Goal: Task Accomplishment & Management: Complete application form

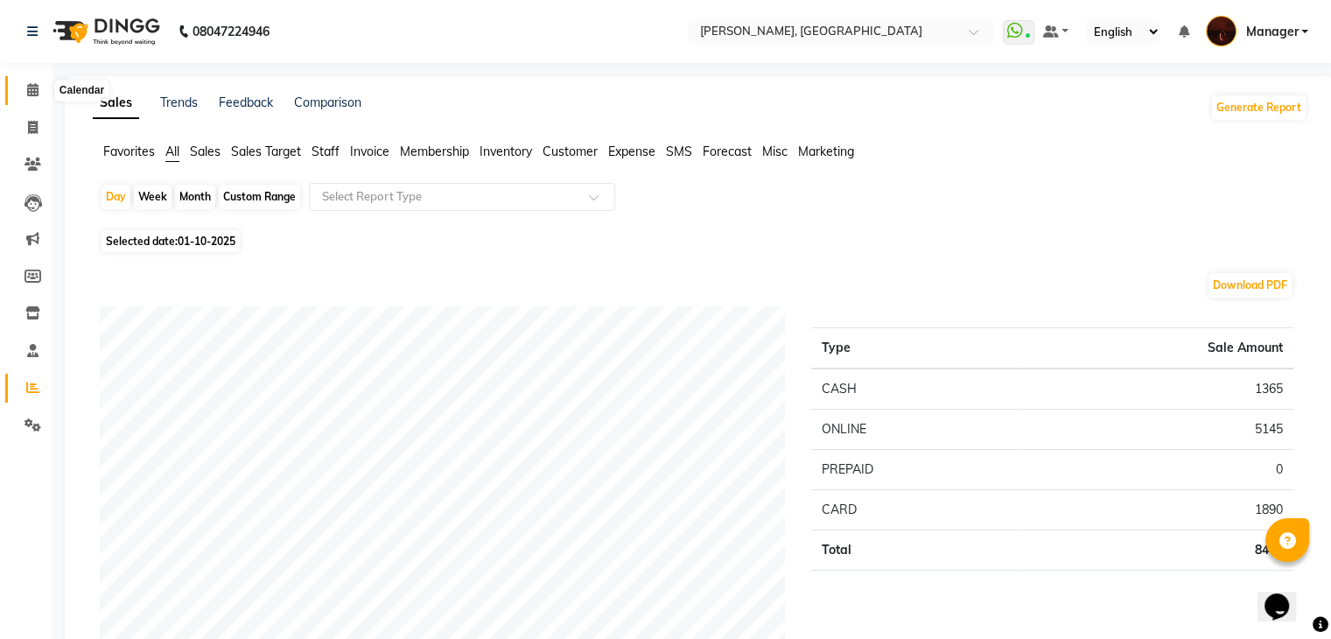
click at [31, 94] on icon at bounding box center [32, 89] width 11 height 13
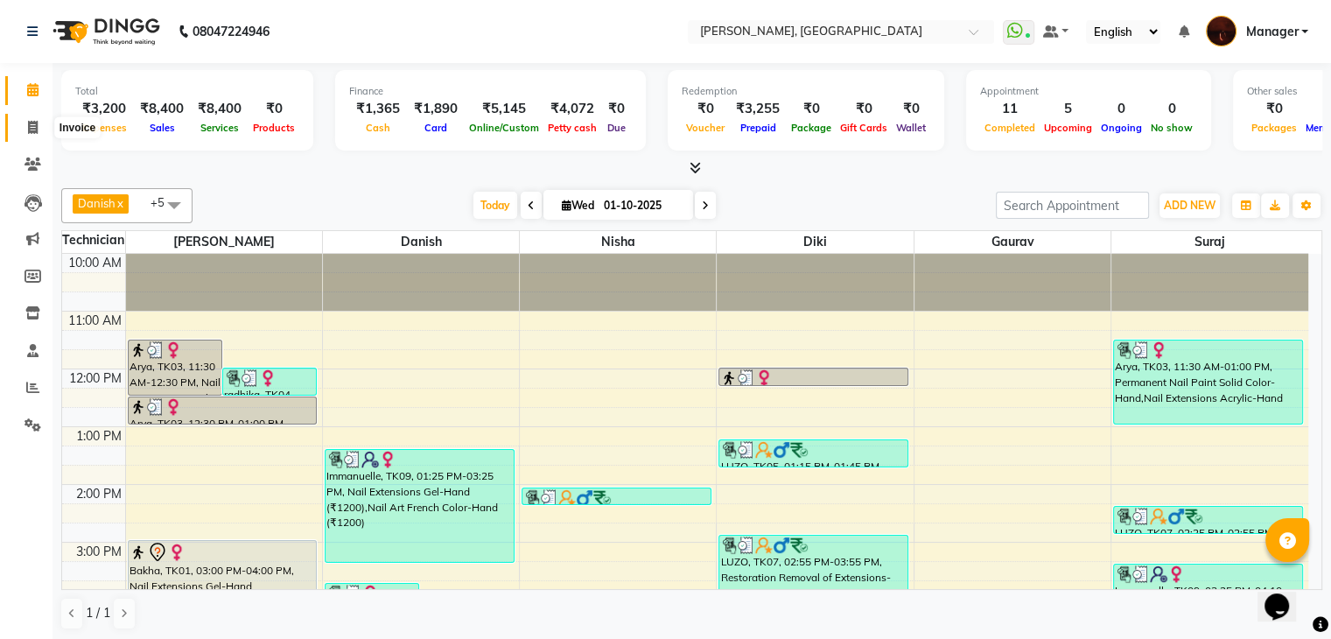
click at [31, 127] on icon at bounding box center [33, 127] width 10 height 13
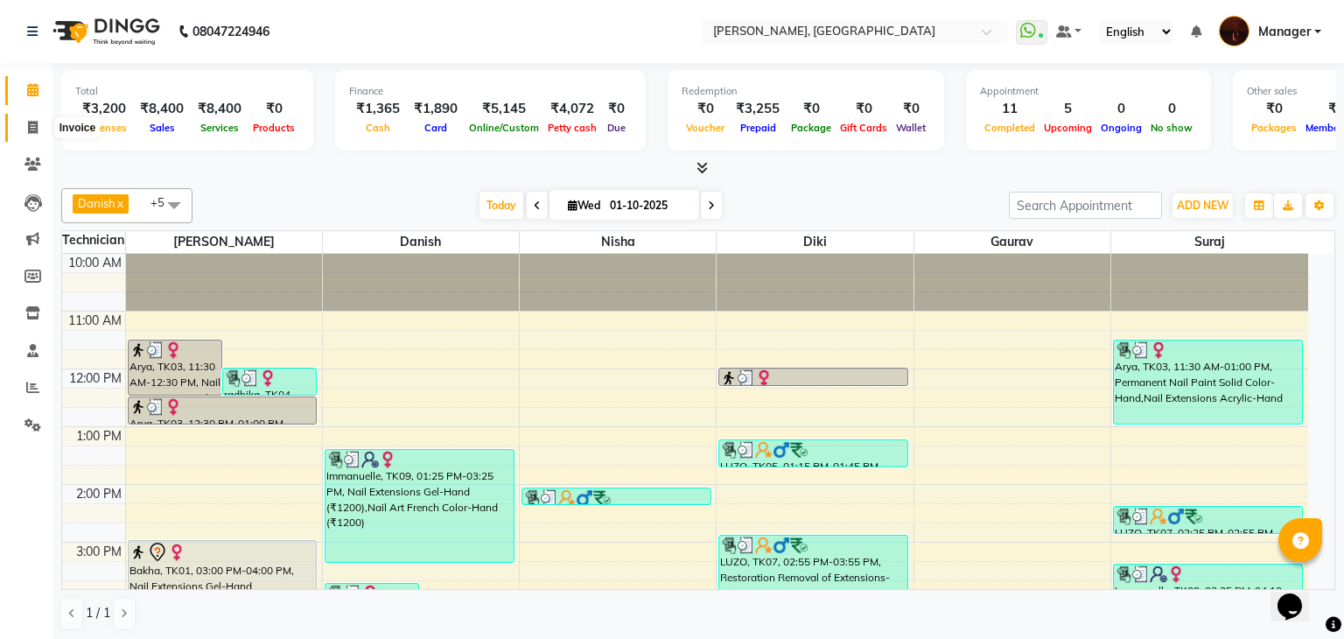
select select "service"
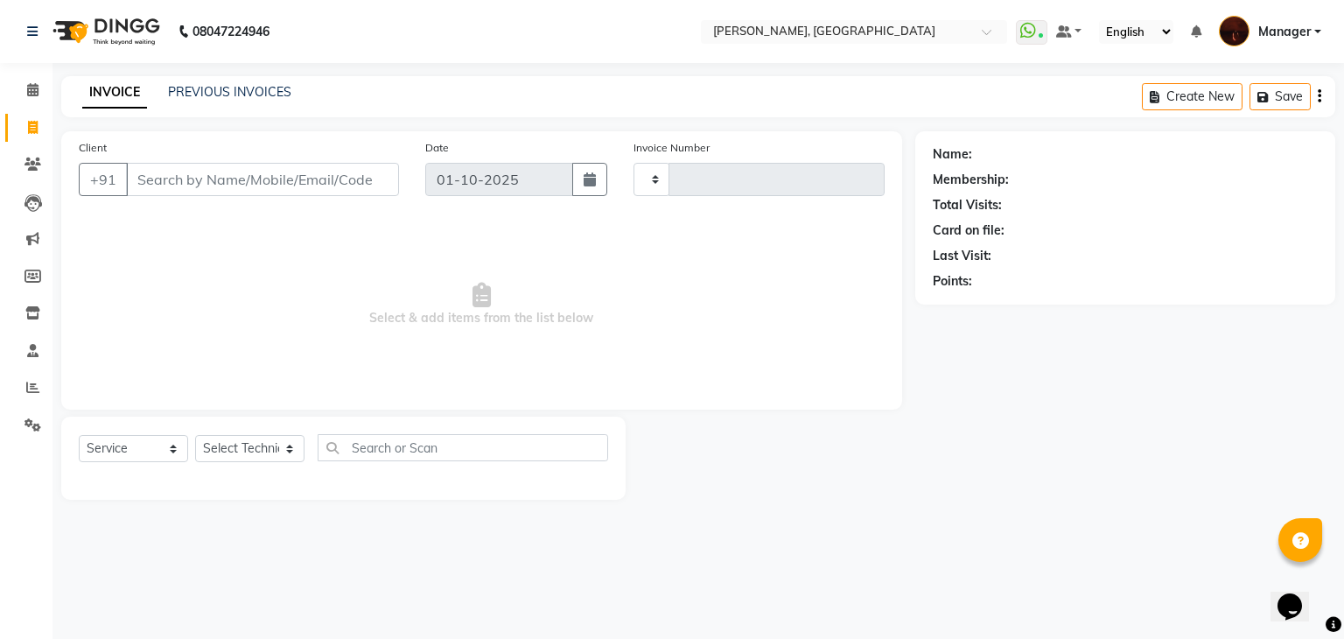
type input "2155"
select select "4063"
click at [256, 456] on select "Select Technician [PERSON_NAME] [PERSON_NAME] Lucky Manager [PERSON_NAME] Nisha…" at bounding box center [249, 448] width 109 height 27
select select "68684"
click at [195, 436] on select "Select Technician [PERSON_NAME] [PERSON_NAME] Lucky Manager [PERSON_NAME] Nisha…" at bounding box center [249, 448] width 109 height 27
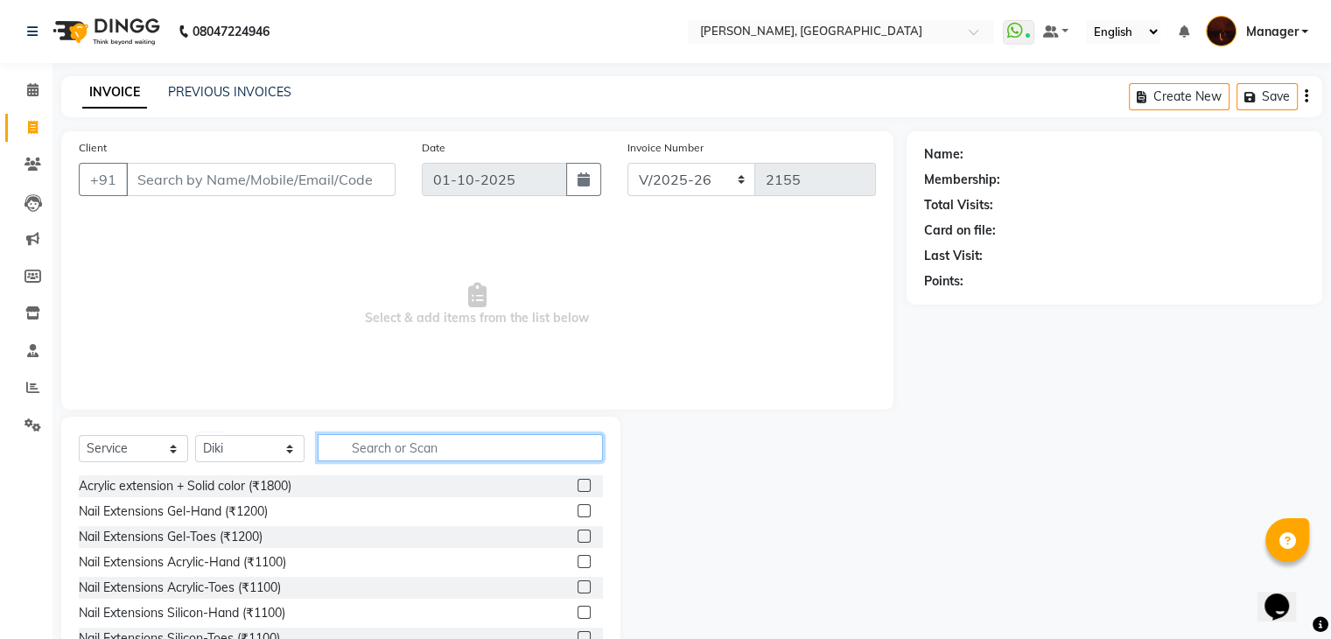
click at [364, 449] on input "text" at bounding box center [460, 447] width 285 height 27
type input "r"
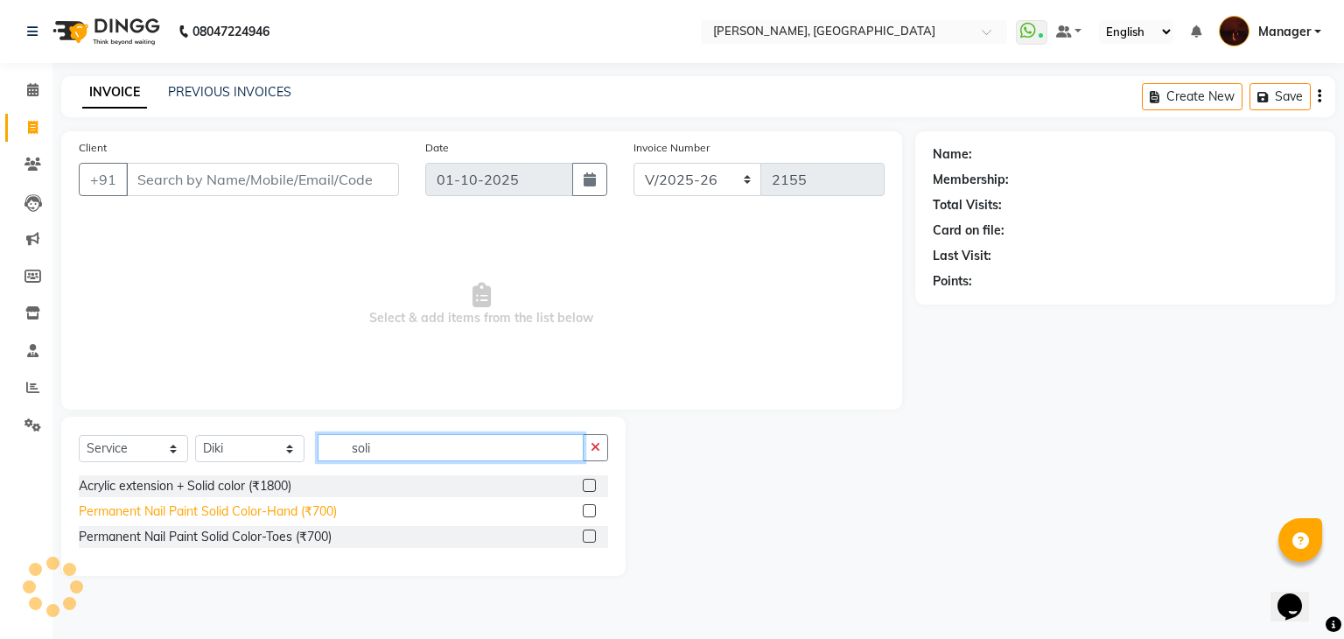
type input "soli"
click at [283, 513] on div "Permanent Nail Paint Solid Color-Hand (₹700)" at bounding box center [208, 511] width 258 height 18
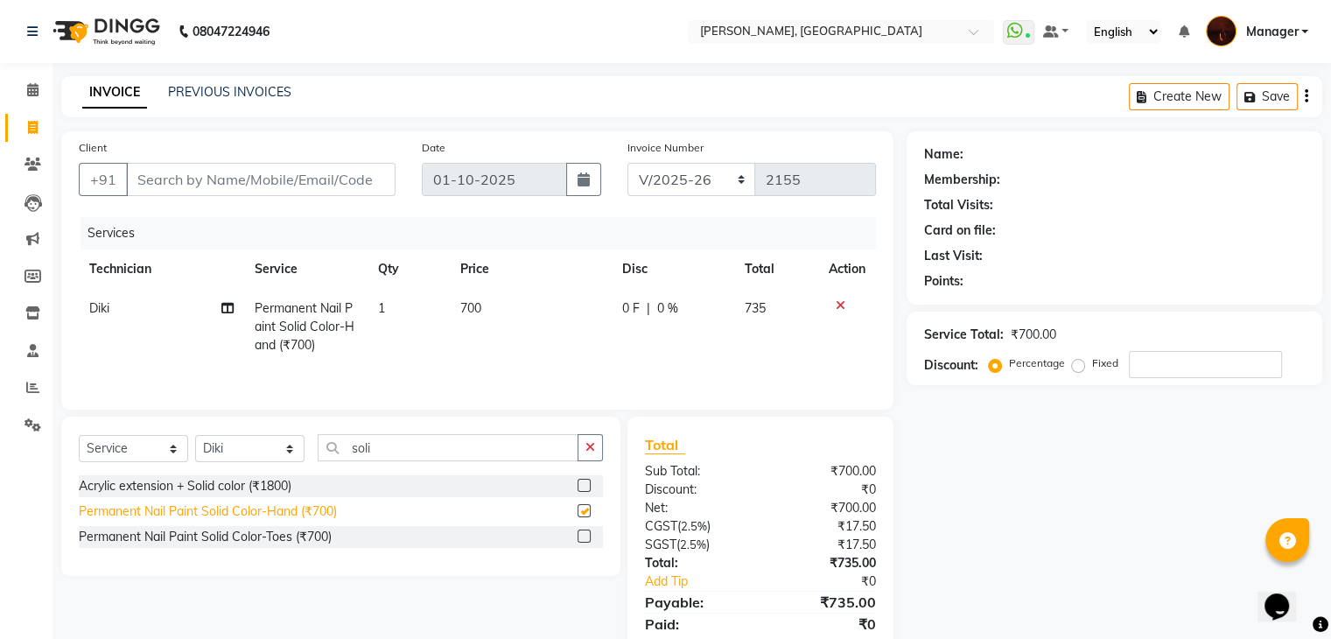
checkbox input "false"
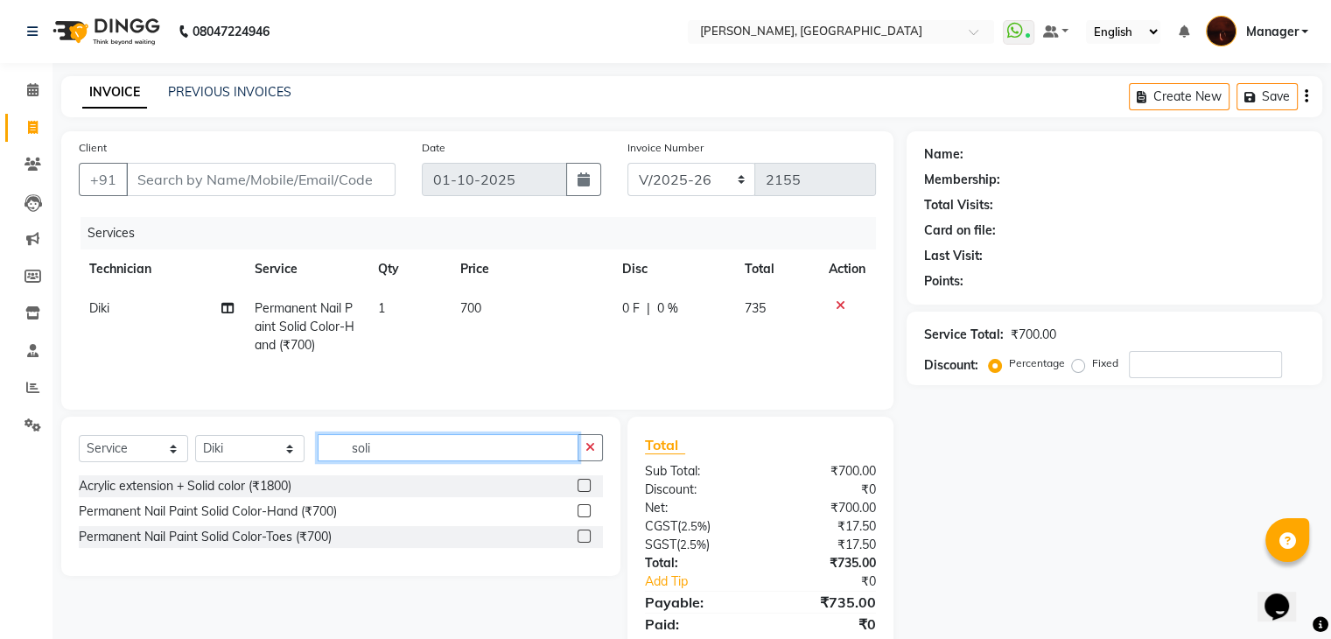
click at [383, 450] on input "soli" at bounding box center [448, 447] width 261 height 27
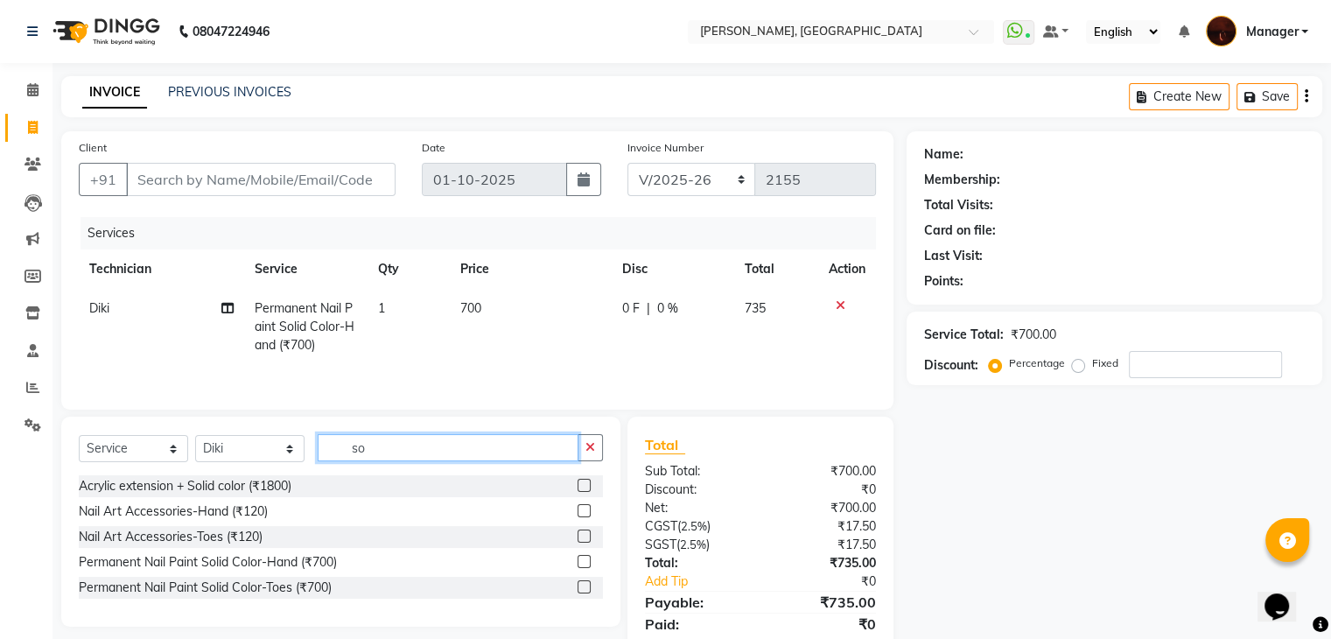
type input "s"
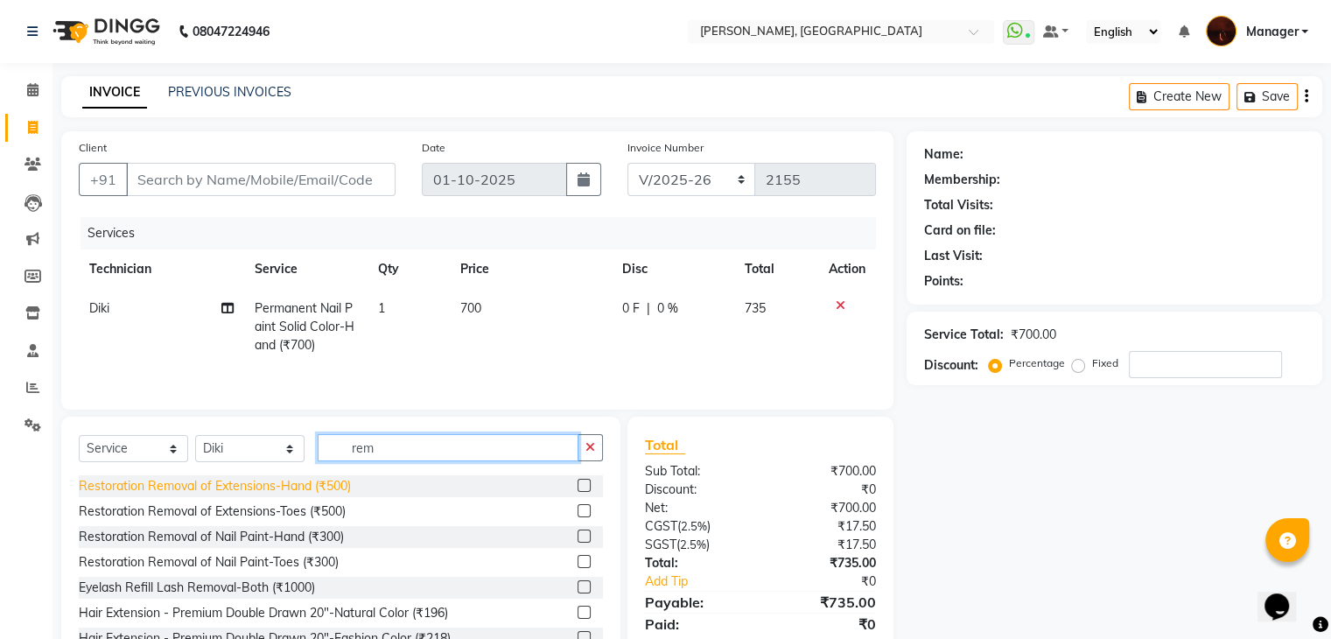
type input "rem"
click at [276, 485] on div "Restoration Removal of Extensions-Hand (₹500)" at bounding box center [215, 486] width 272 height 18
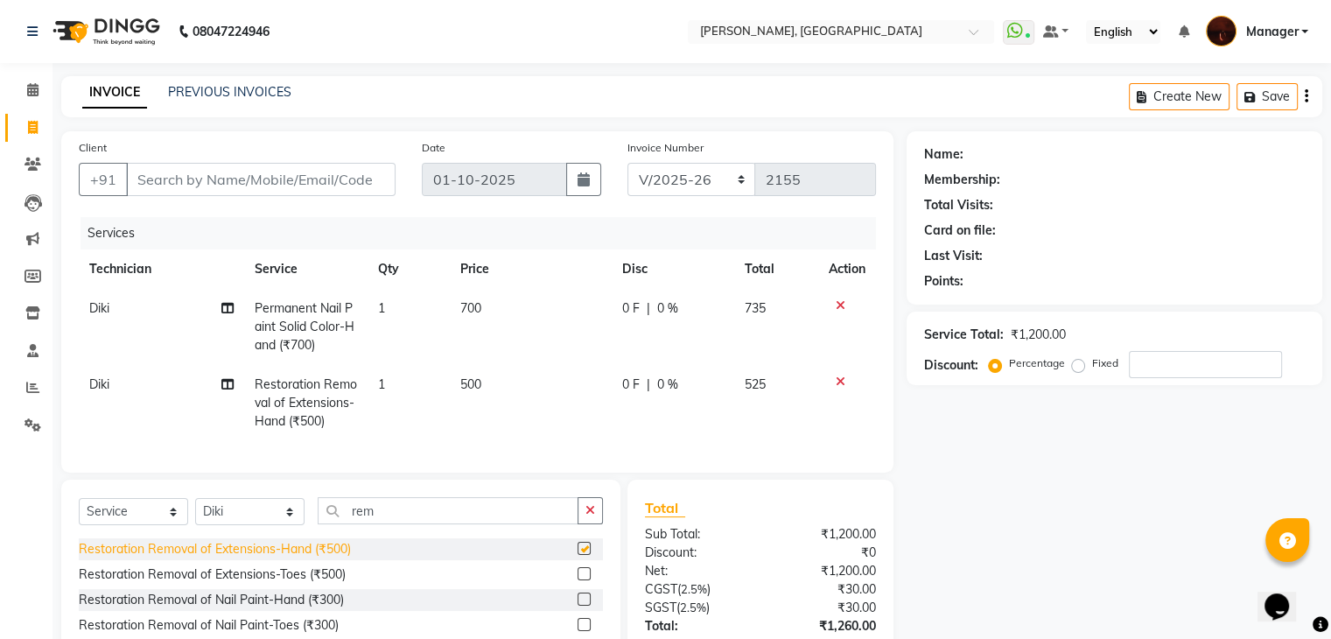
checkbox input "false"
click at [506, 379] on td "500" at bounding box center [530, 403] width 161 height 76
select select "68684"
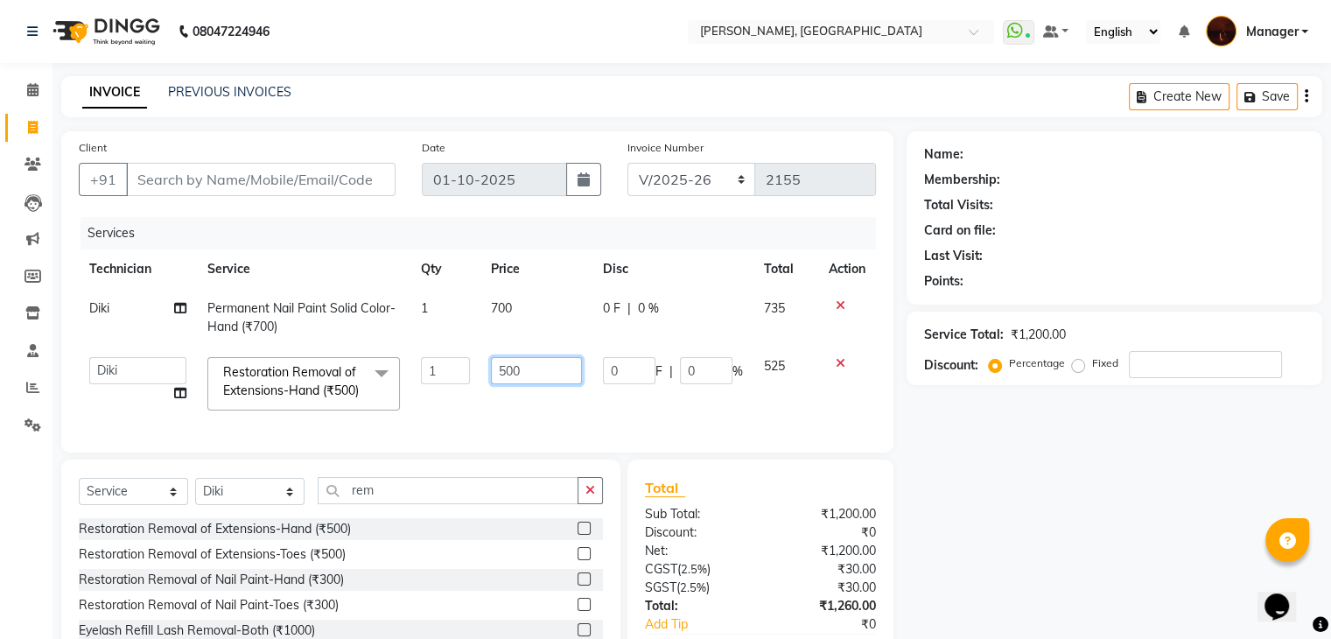
click at [532, 382] on input "500" at bounding box center [536, 370] width 91 height 27
type input "50"
click at [598, 407] on tr "[PERSON_NAME] Diki Gaurav [PERSON_NAME] Lucky Manager [PERSON_NAME] Nisha [PERS…" at bounding box center [477, 383] width 797 height 74
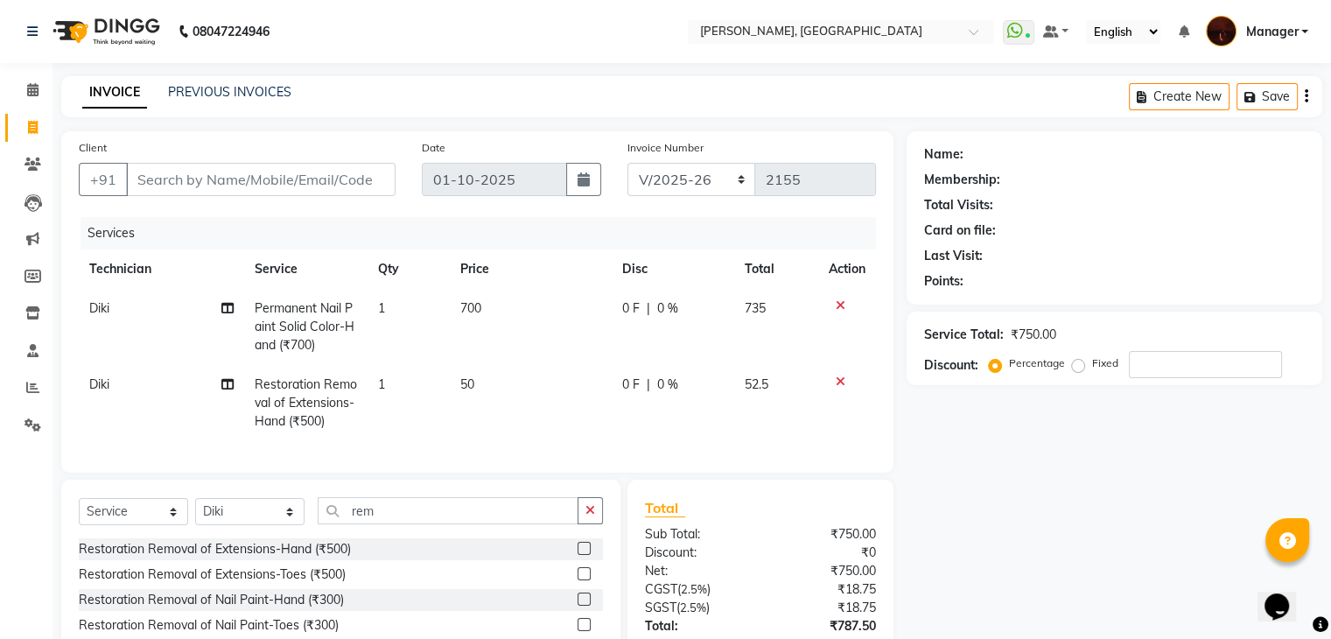
scroll to position [139, 0]
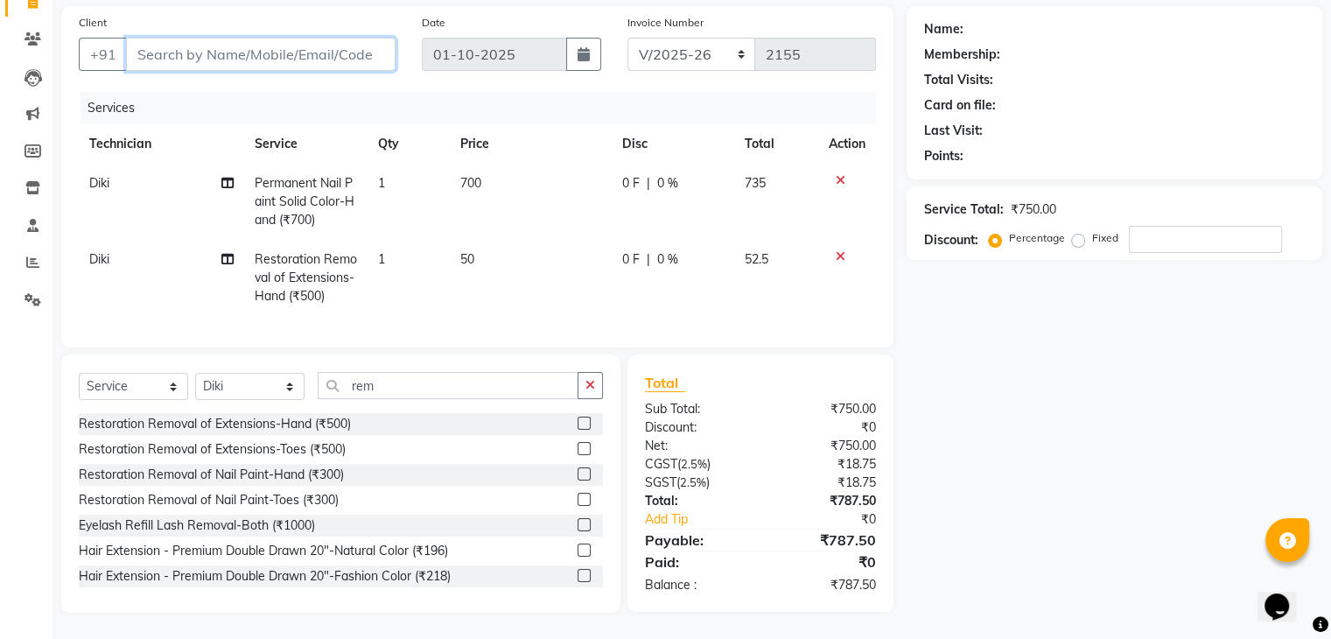
click at [297, 39] on input "Client" at bounding box center [260, 54] width 269 height 33
type input "7"
type input "0"
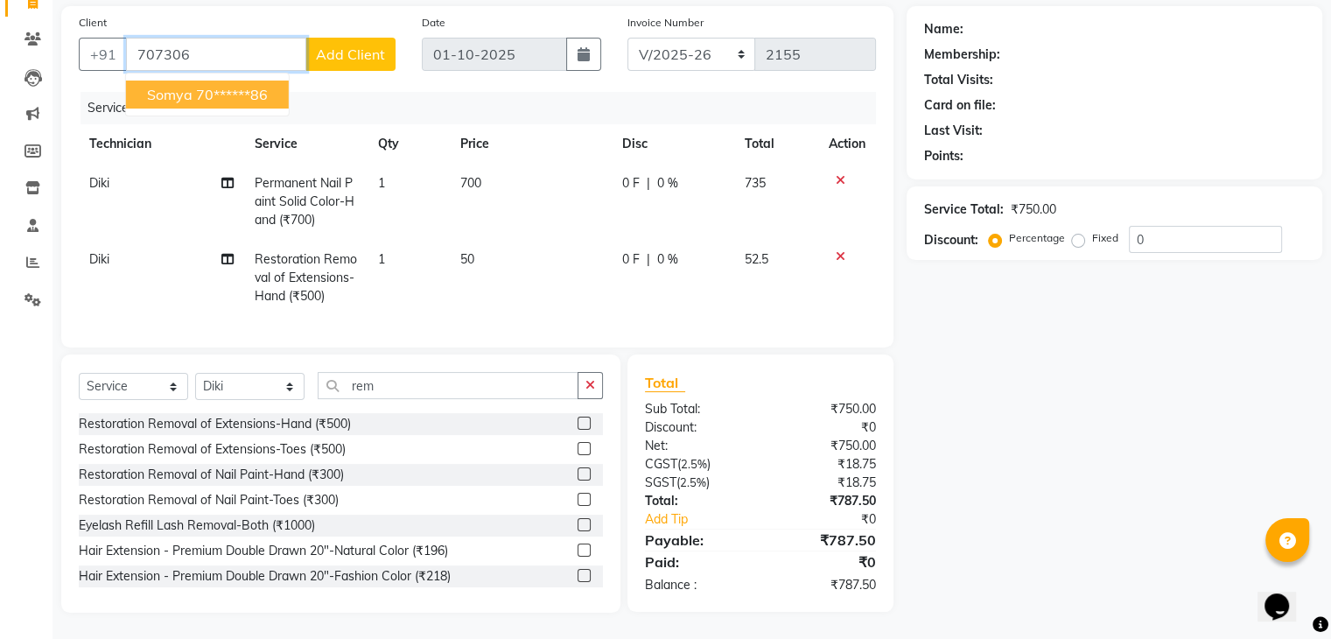
click at [184, 86] on span "Somya" at bounding box center [169, 94] width 45 height 17
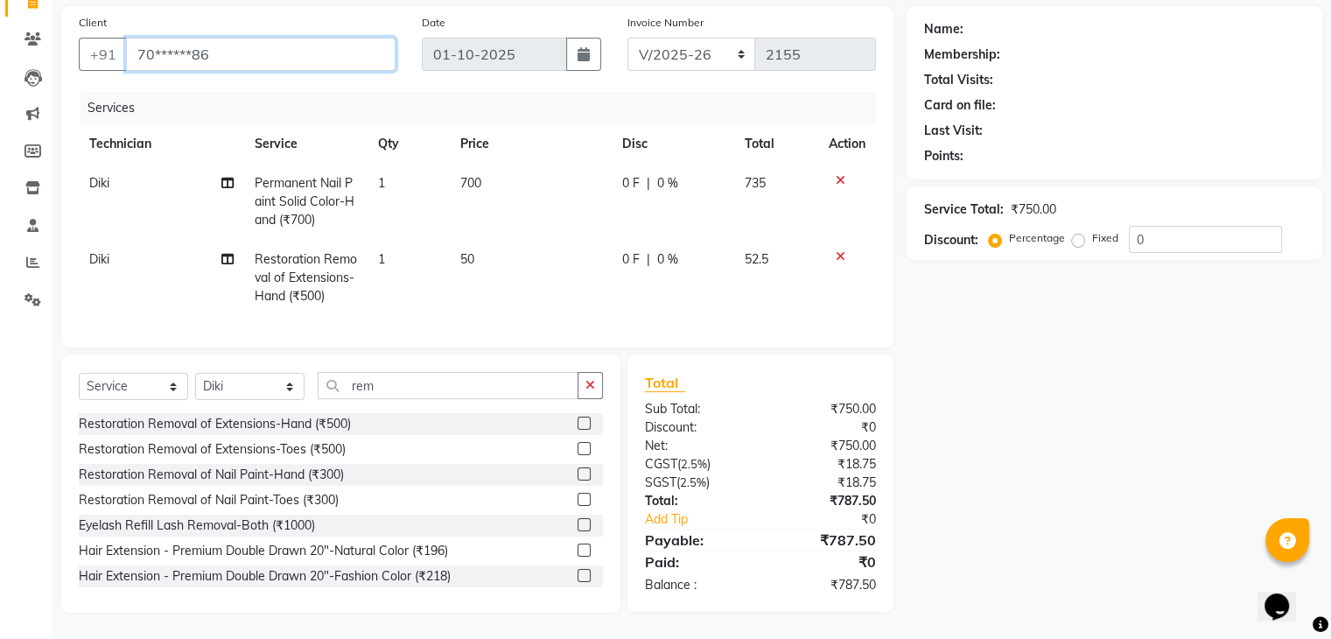
type input "70******86"
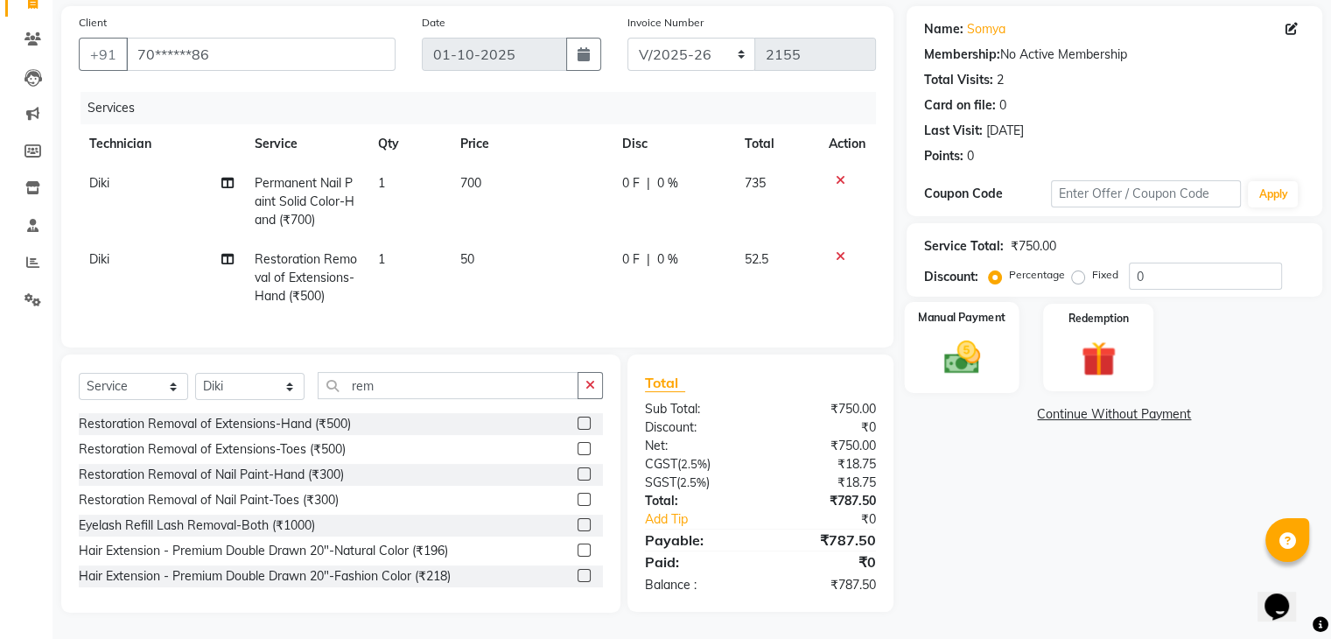
click at [970, 358] on img at bounding box center [961, 358] width 59 height 42
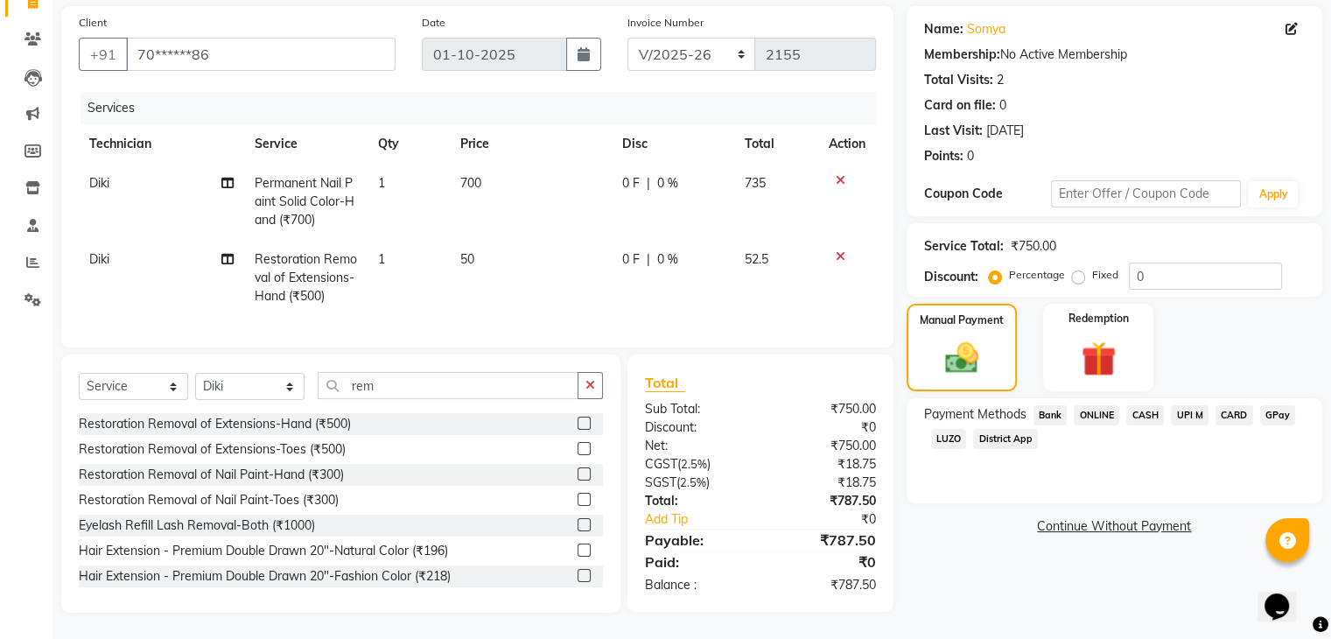
click at [1095, 405] on span "ONLINE" at bounding box center [1095, 415] width 45 height 20
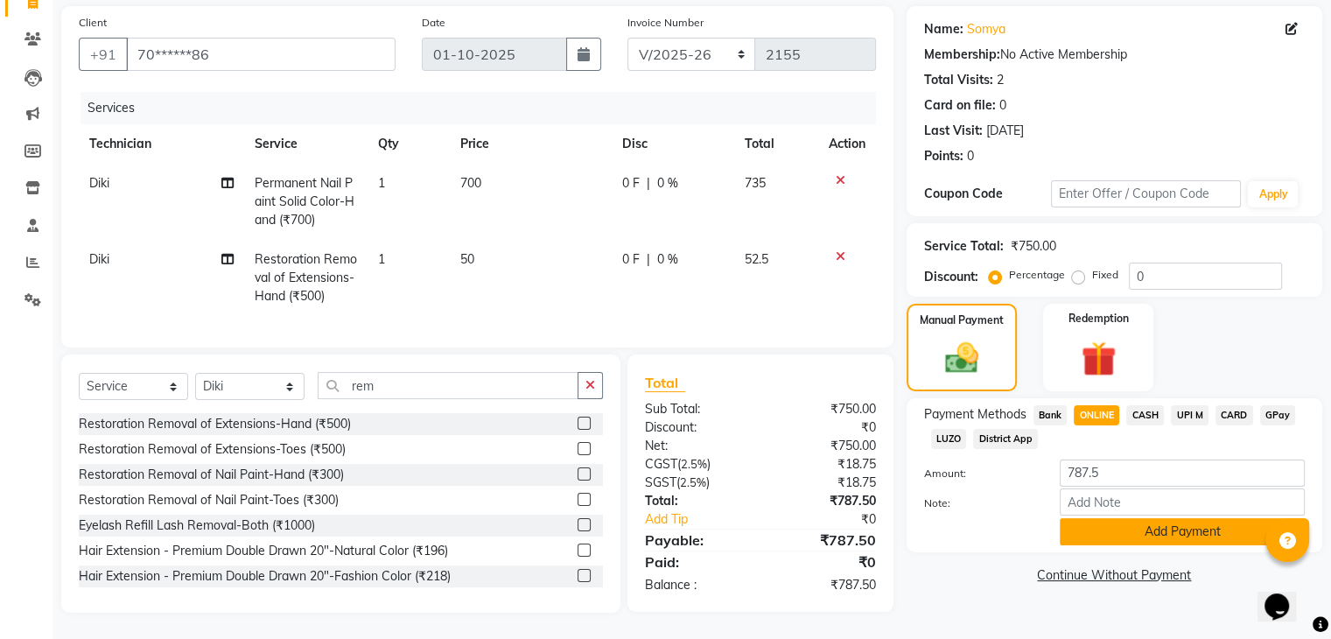
click at [1122, 525] on button "Add Payment" at bounding box center [1181, 531] width 245 height 27
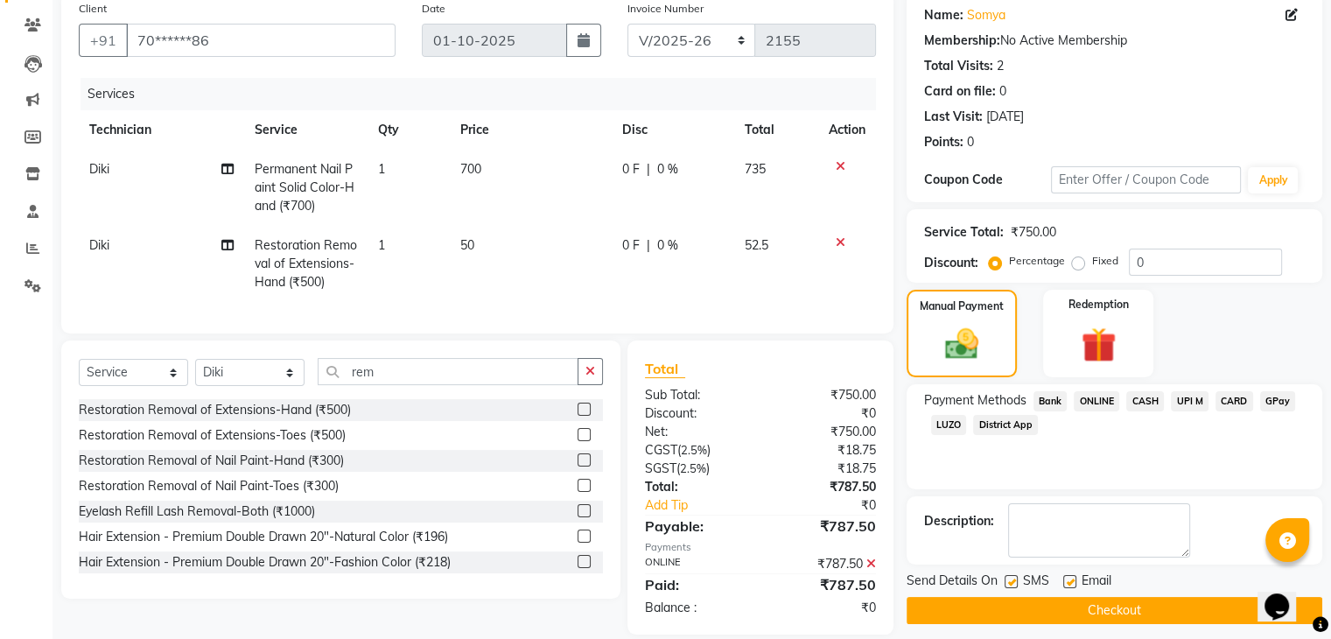
scroll to position [175, 0]
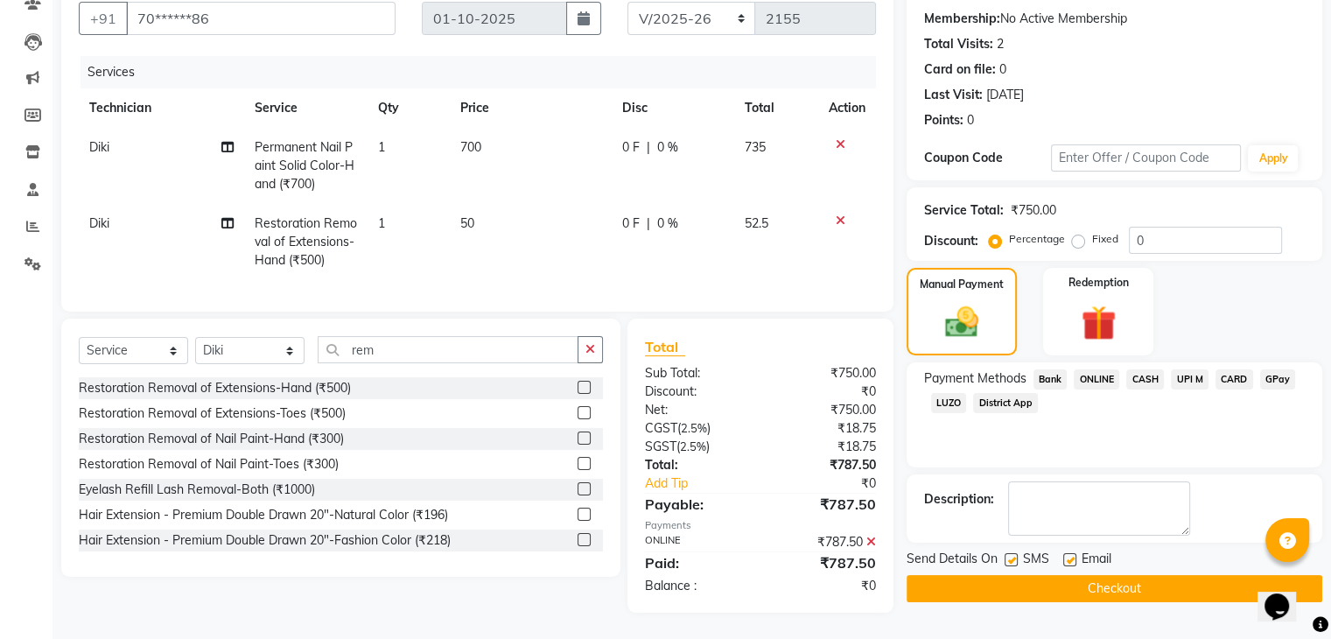
click at [1090, 575] on button "Checkout" at bounding box center [1114, 588] width 416 height 27
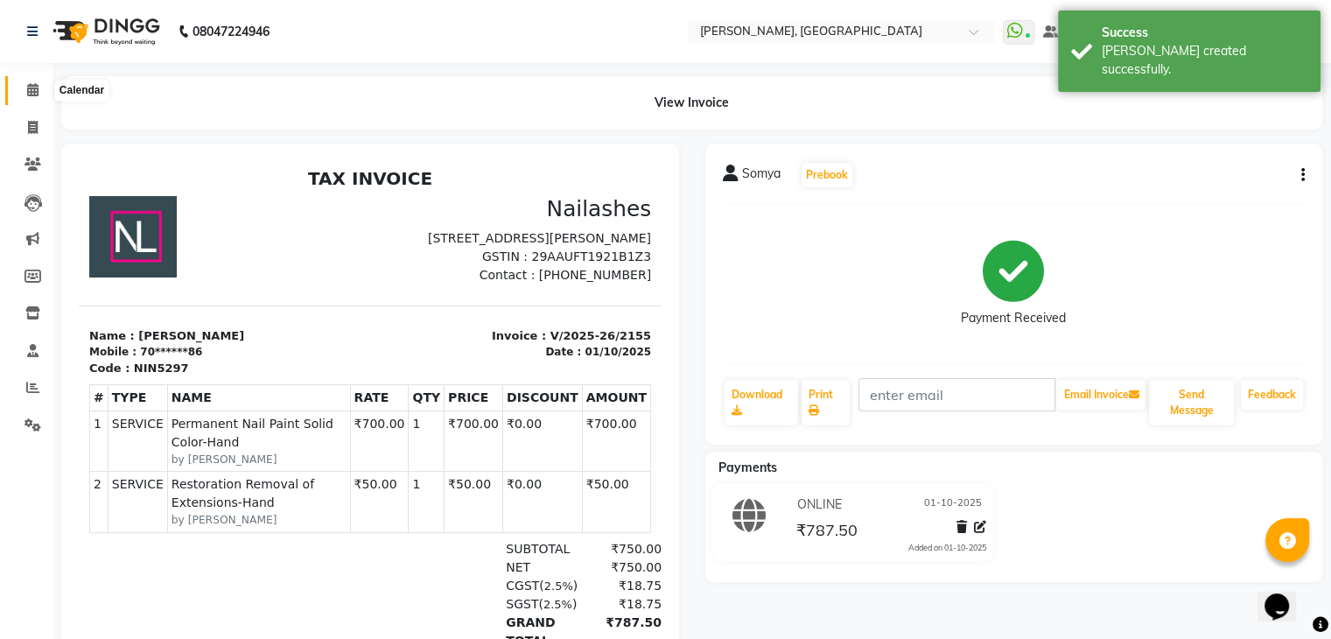
click at [30, 88] on icon at bounding box center [32, 89] width 11 height 13
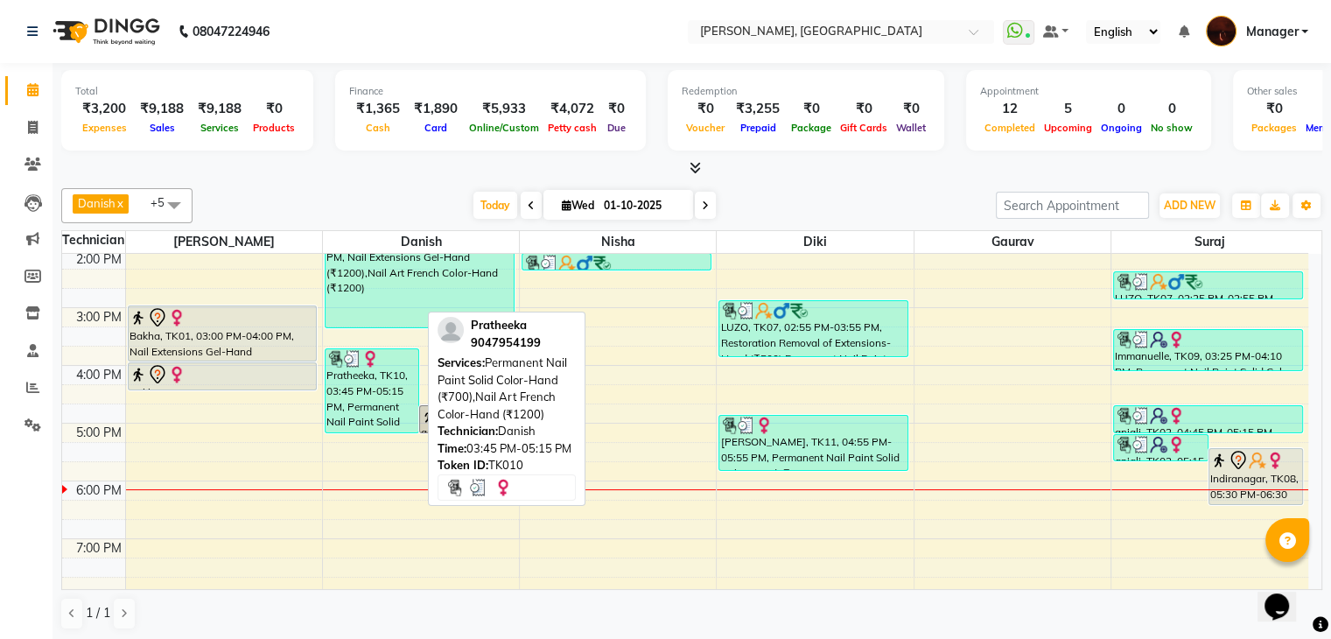
scroll to position [229, 0]
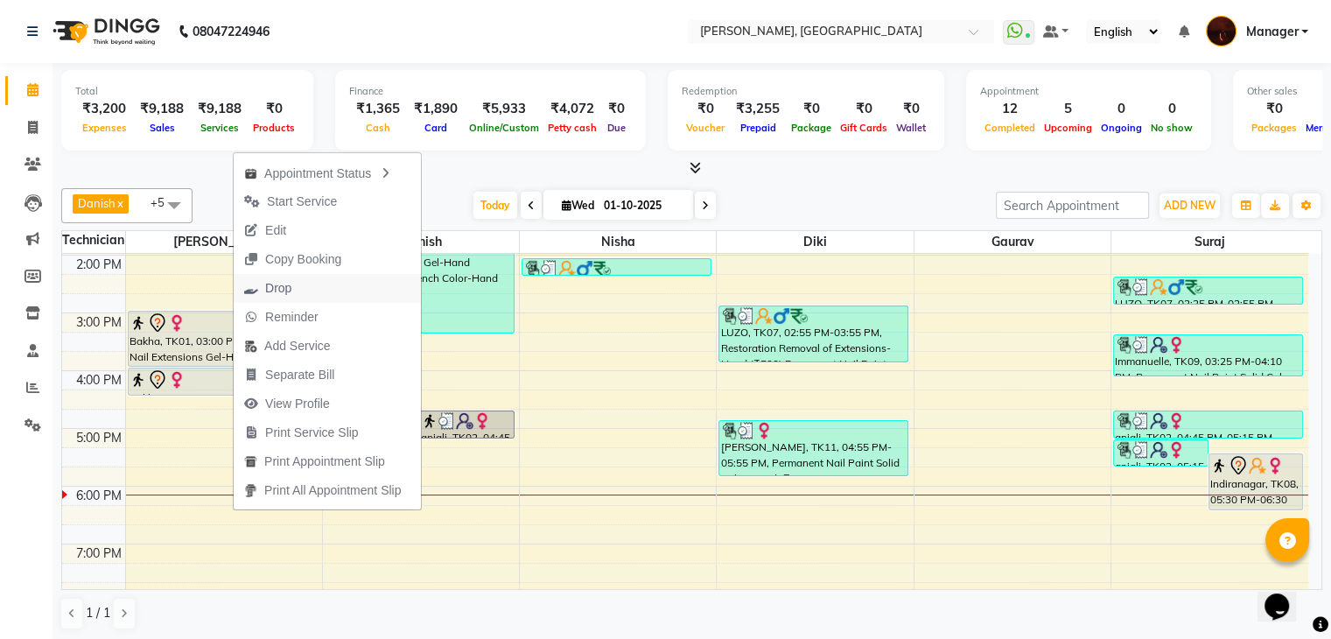
click at [290, 284] on span "Drop" at bounding box center [278, 288] width 26 height 18
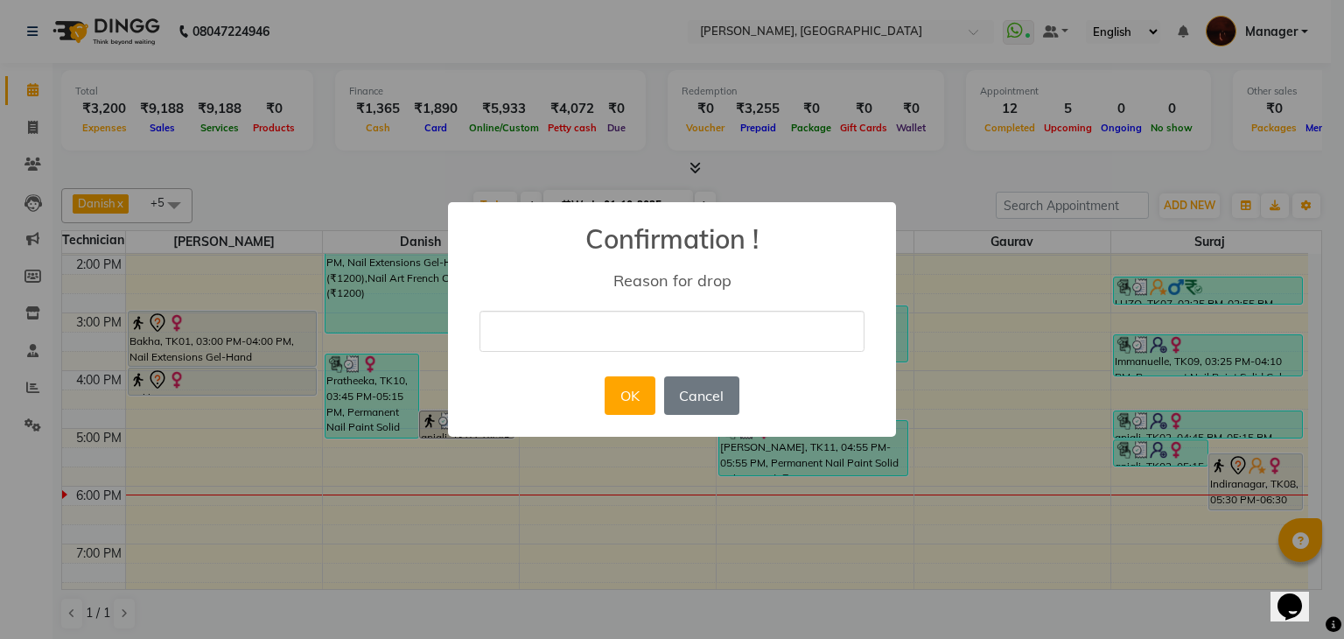
click at [539, 338] on input "text" at bounding box center [671, 331] width 385 height 41
type input "cancalled"
click at [626, 388] on button "OK" at bounding box center [630, 395] width 50 height 38
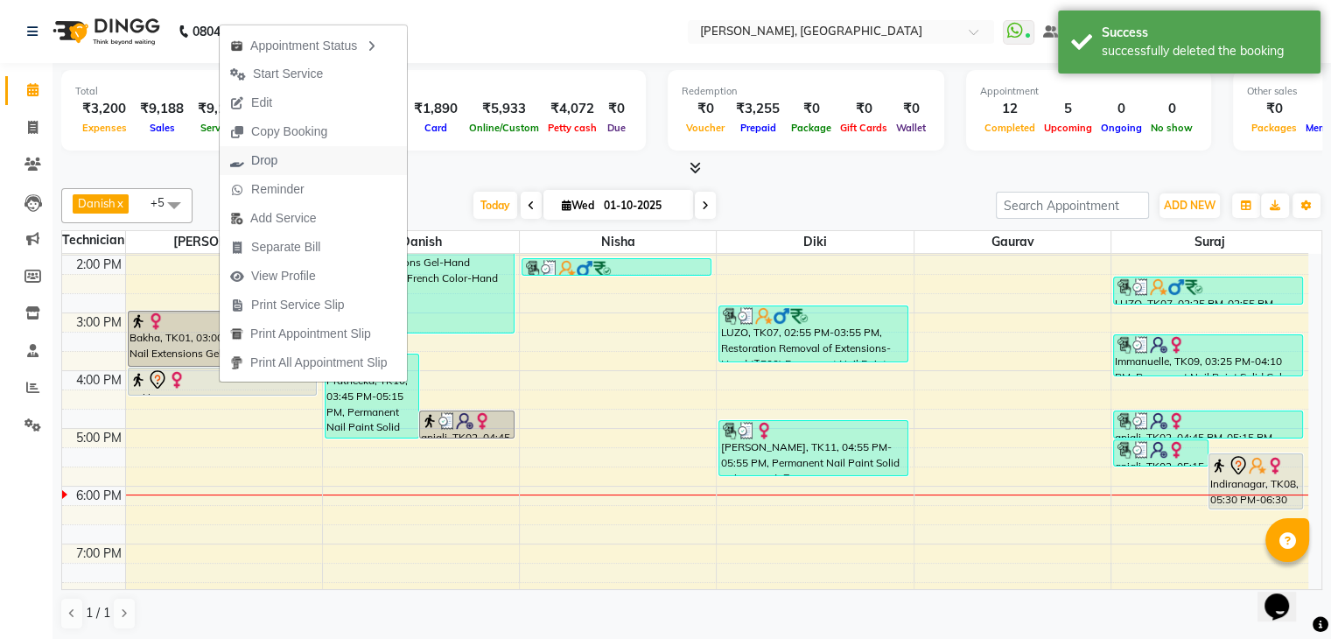
click at [276, 155] on span "Drop" at bounding box center [264, 160] width 26 height 18
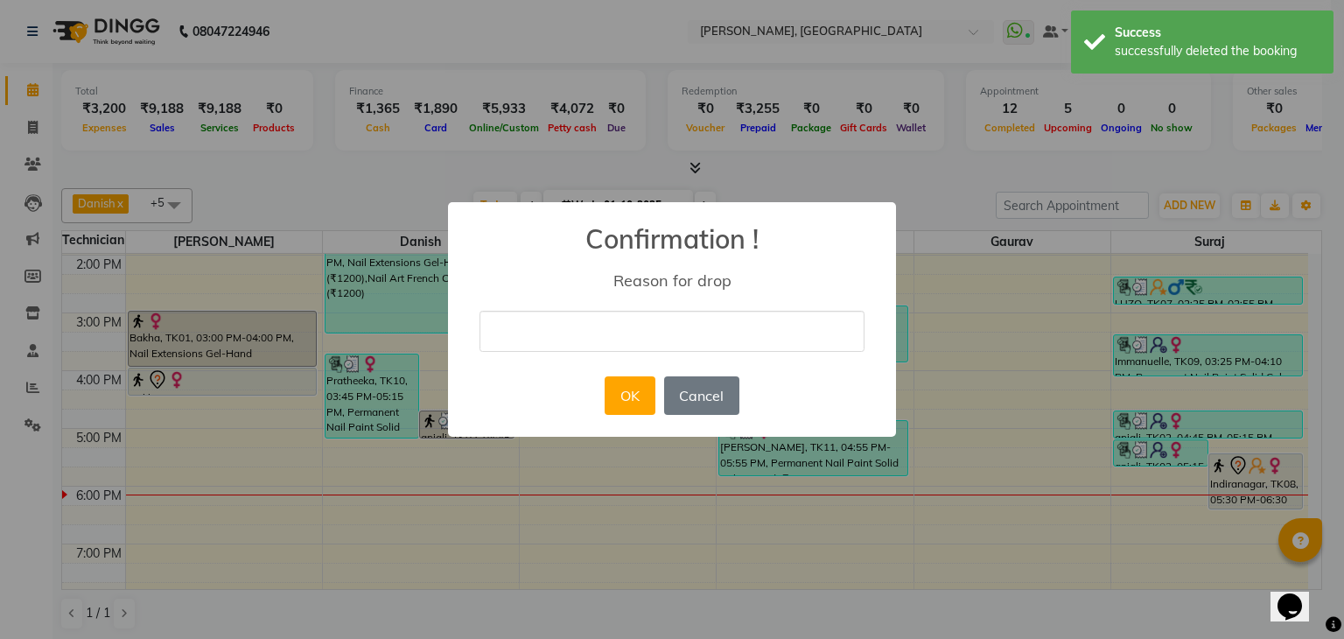
click at [508, 337] on input "text" at bounding box center [671, 331] width 385 height 41
type input "cancalled"
click at [640, 399] on button "OK" at bounding box center [630, 395] width 50 height 38
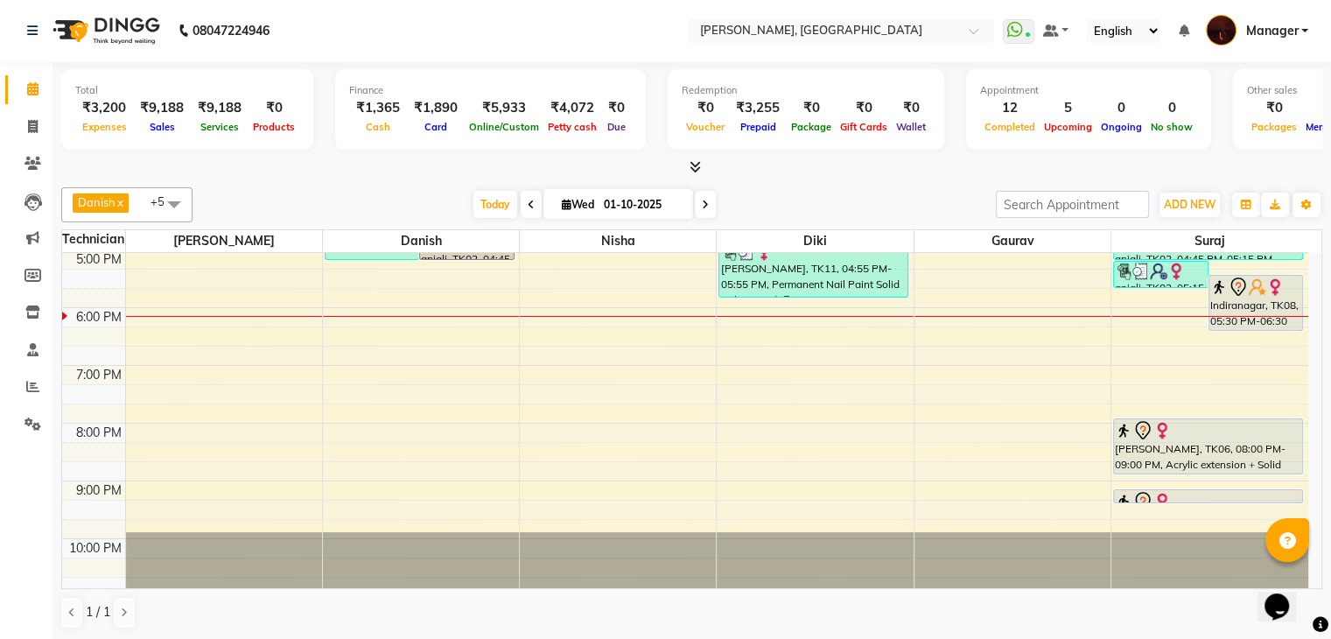
scroll to position [0, 0]
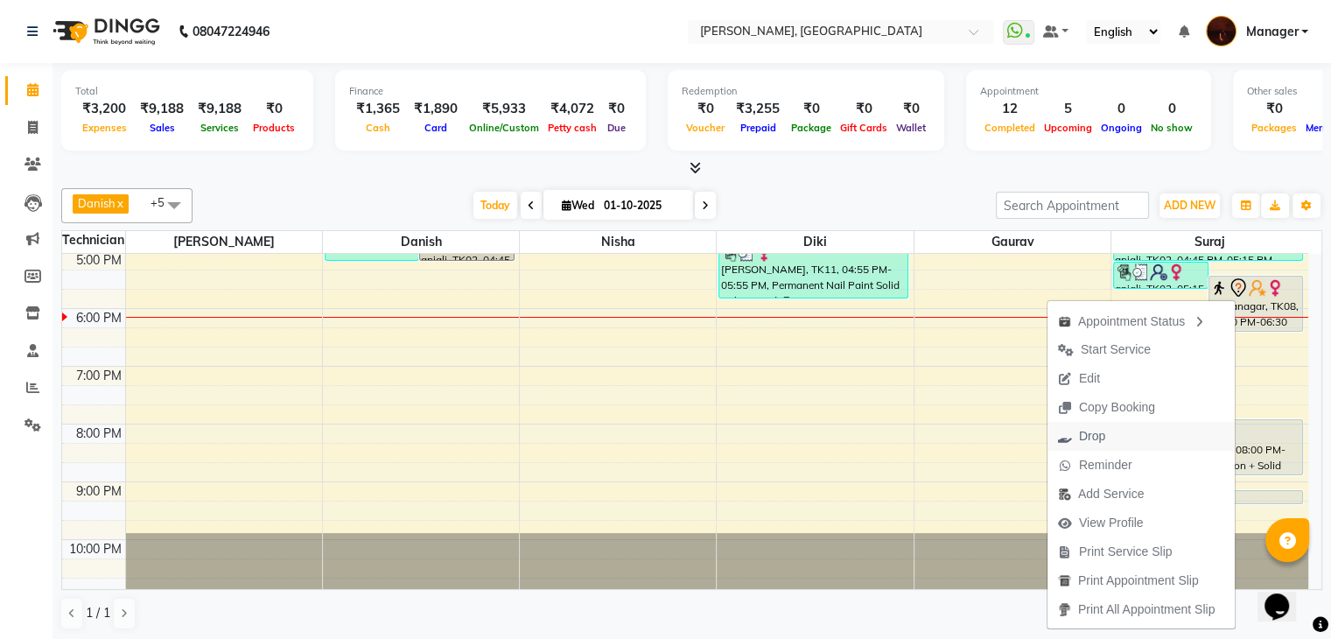
click at [1108, 432] on span "Drop" at bounding box center [1081, 436] width 68 height 29
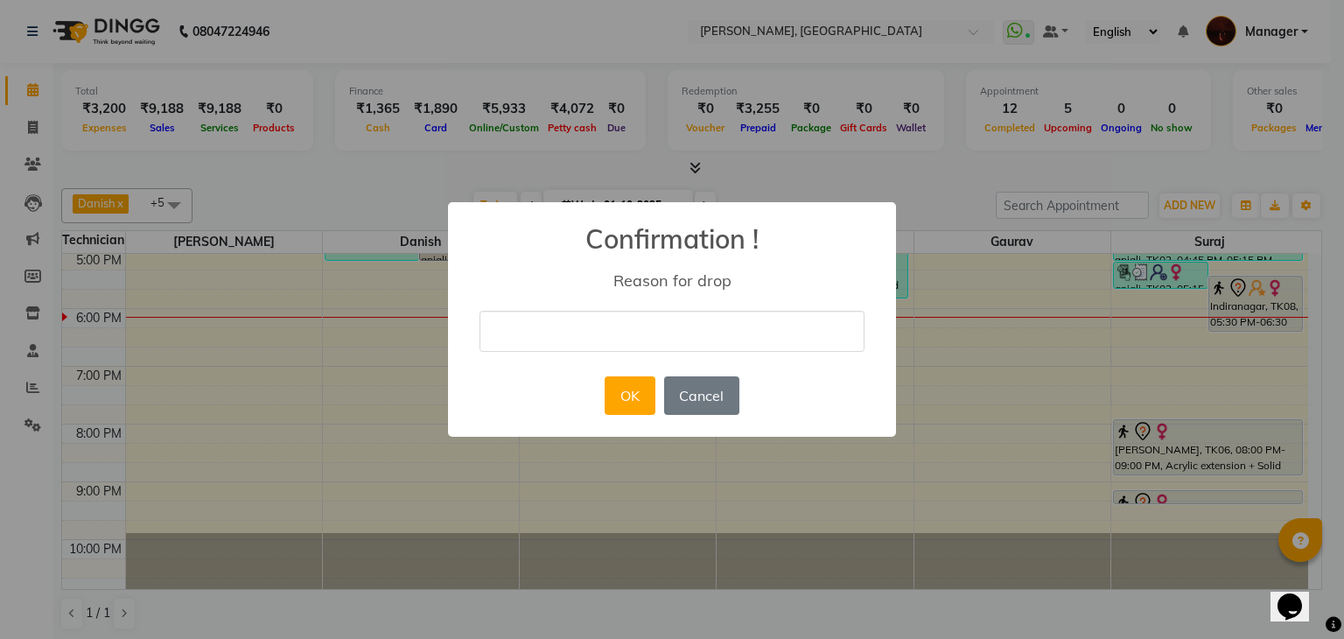
click at [683, 338] on input "text" at bounding box center [671, 331] width 385 height 41
type input "cancalled"
click at [617, 399] on button "OK" at bounding box center [630, 395] width 50 height 38
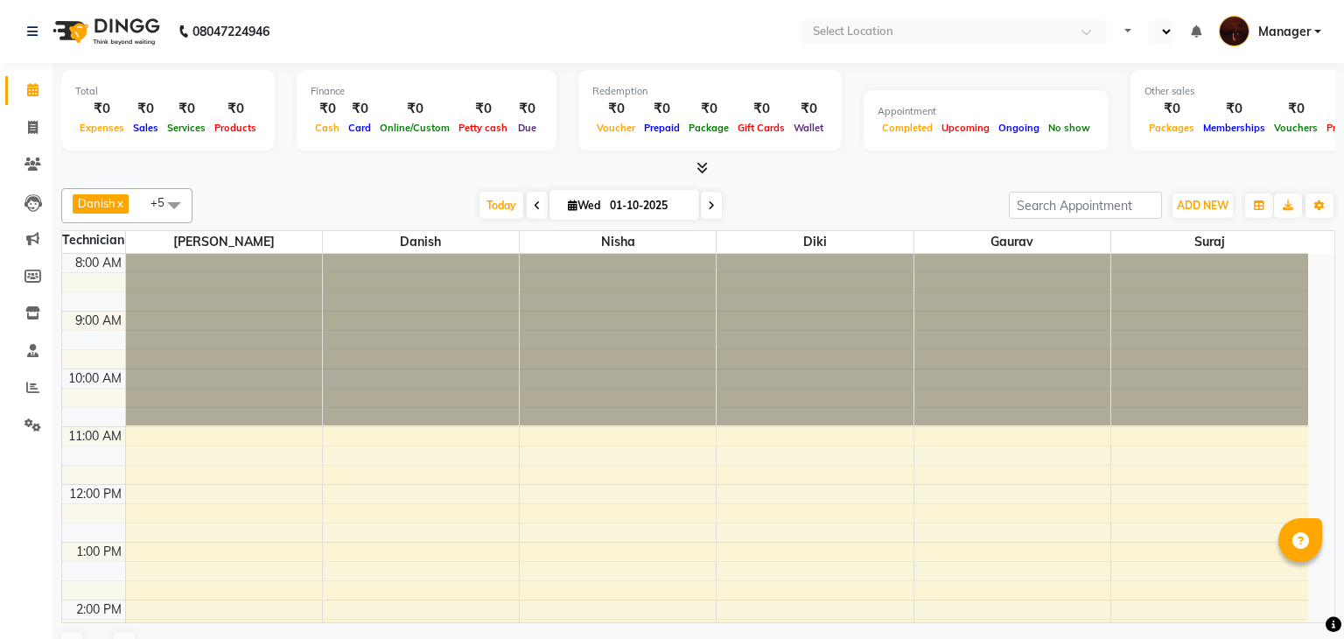
select select "en"
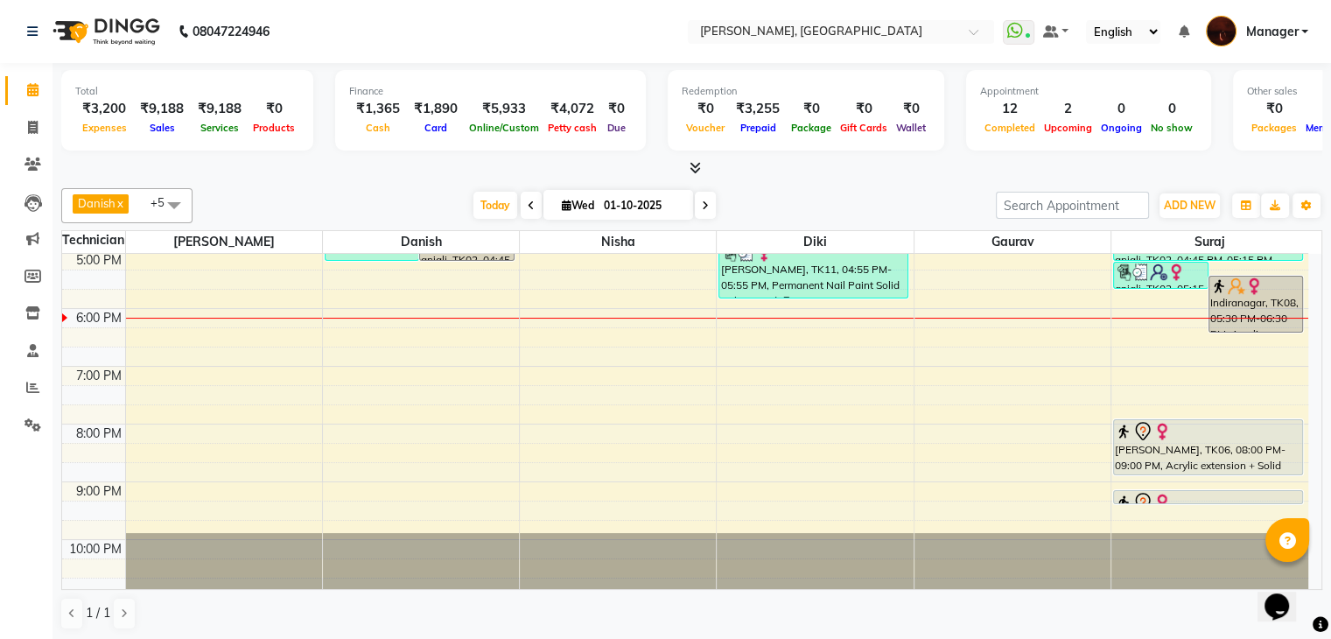
scroll to position [1, 0]
